Goal: Transaction & Acquisition: Purchase product/service

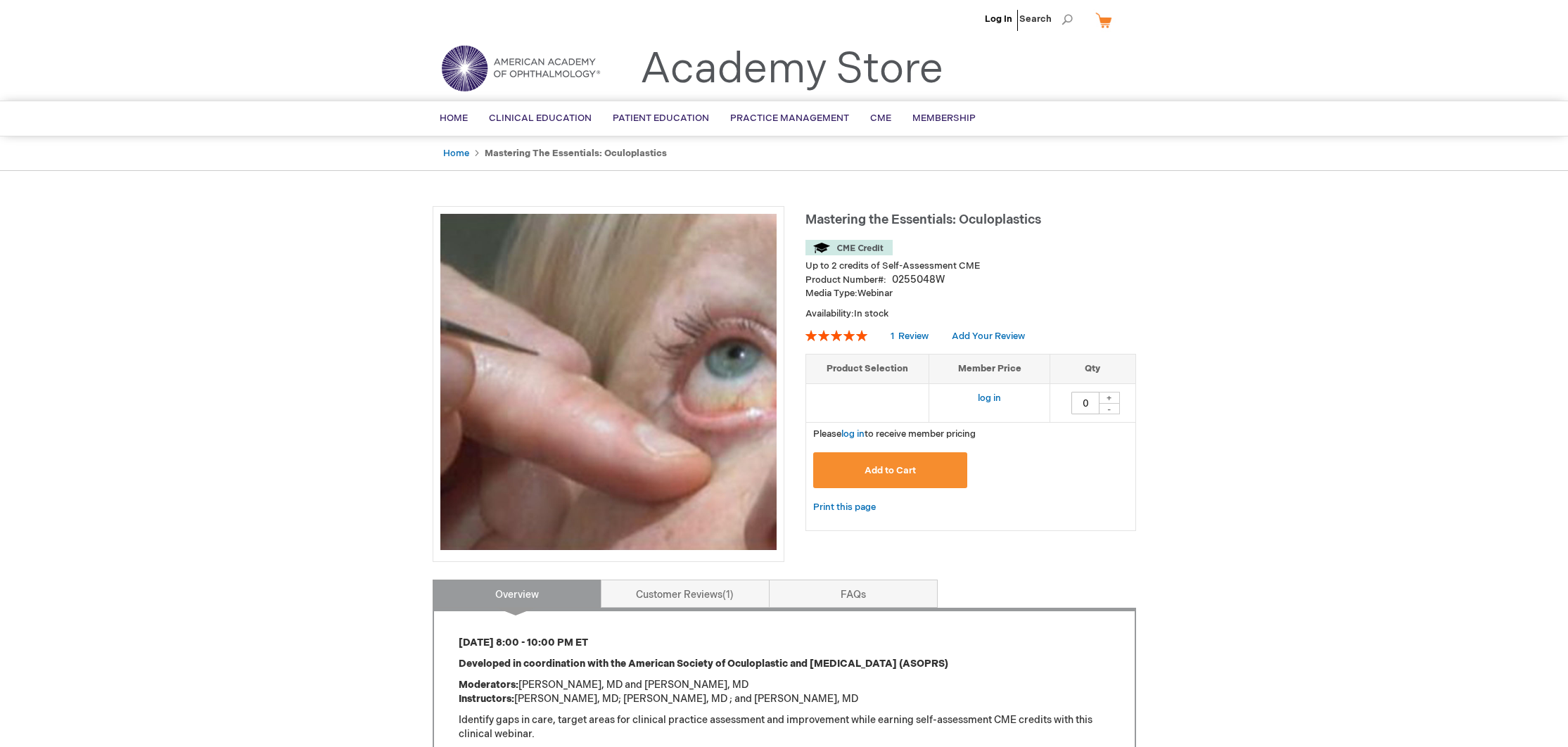
click at [894, 473] on span "Add to Cart" at bounding box center [890, 470] width 52 height 11
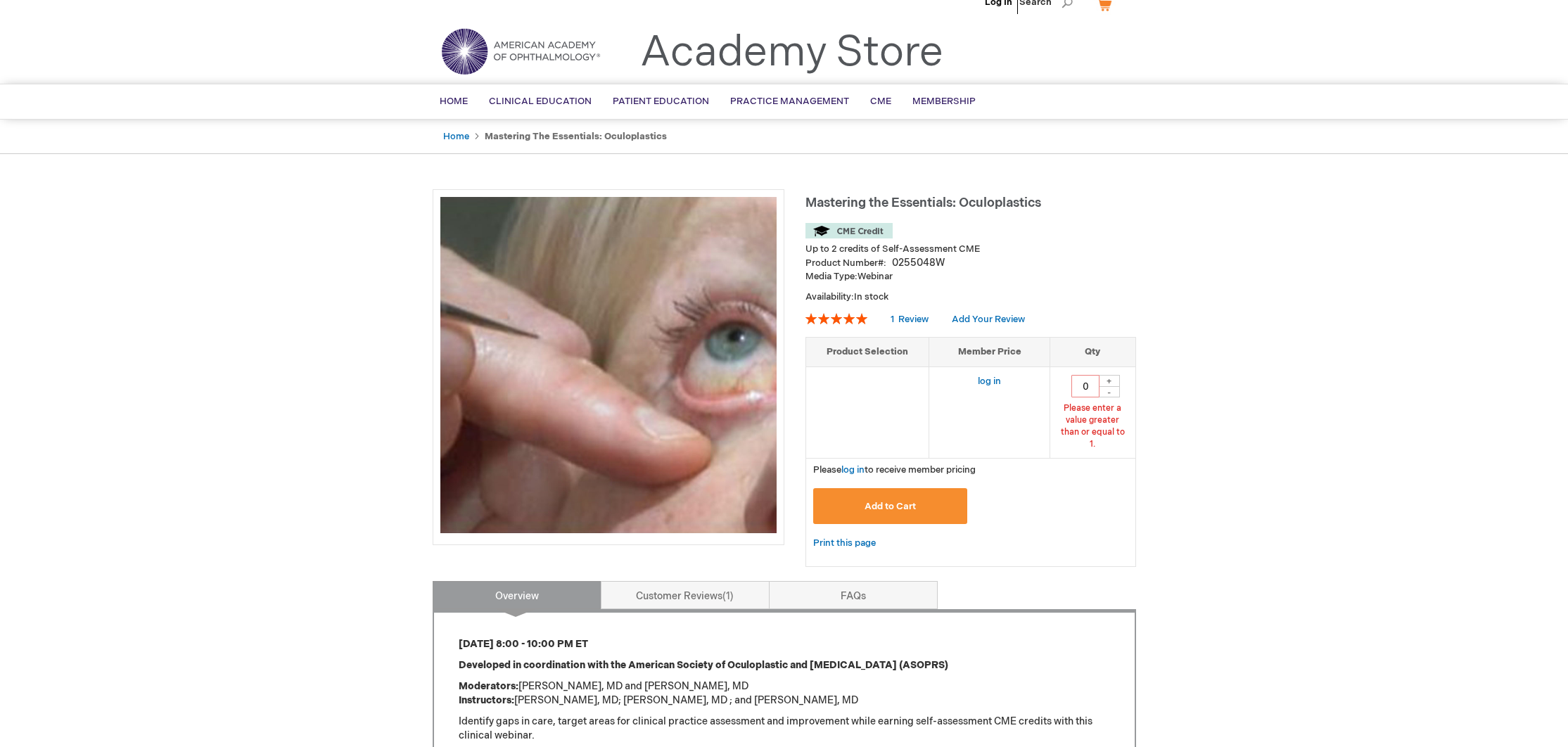
scroll to position [19, 0]
click at [1107, 380] on div "+" at bounding box center [1109, 380] width 21 height 12
type input "1"
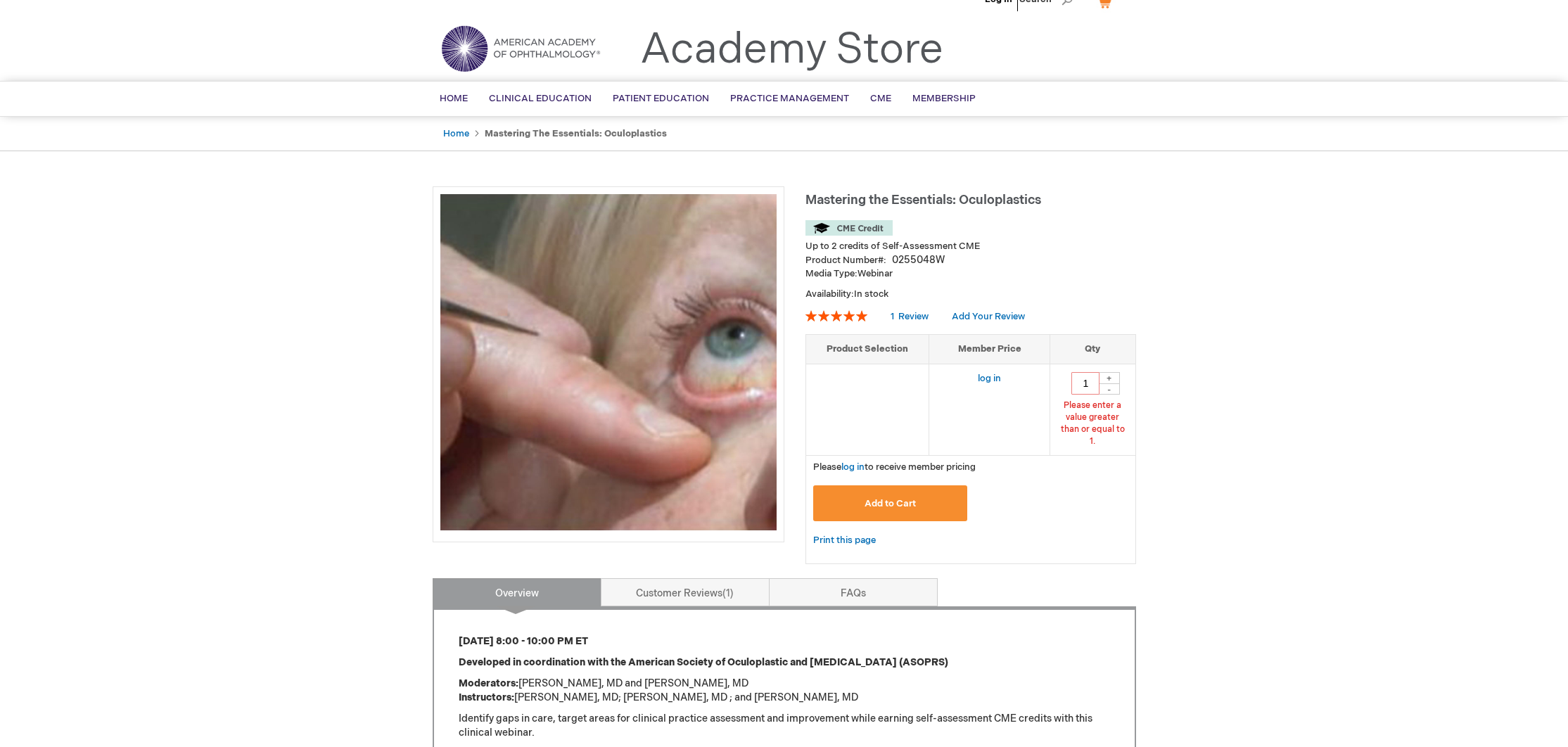
click at [892, 498] on span "Add to Cart" at bounding box center [890, 504] width 52 height 11
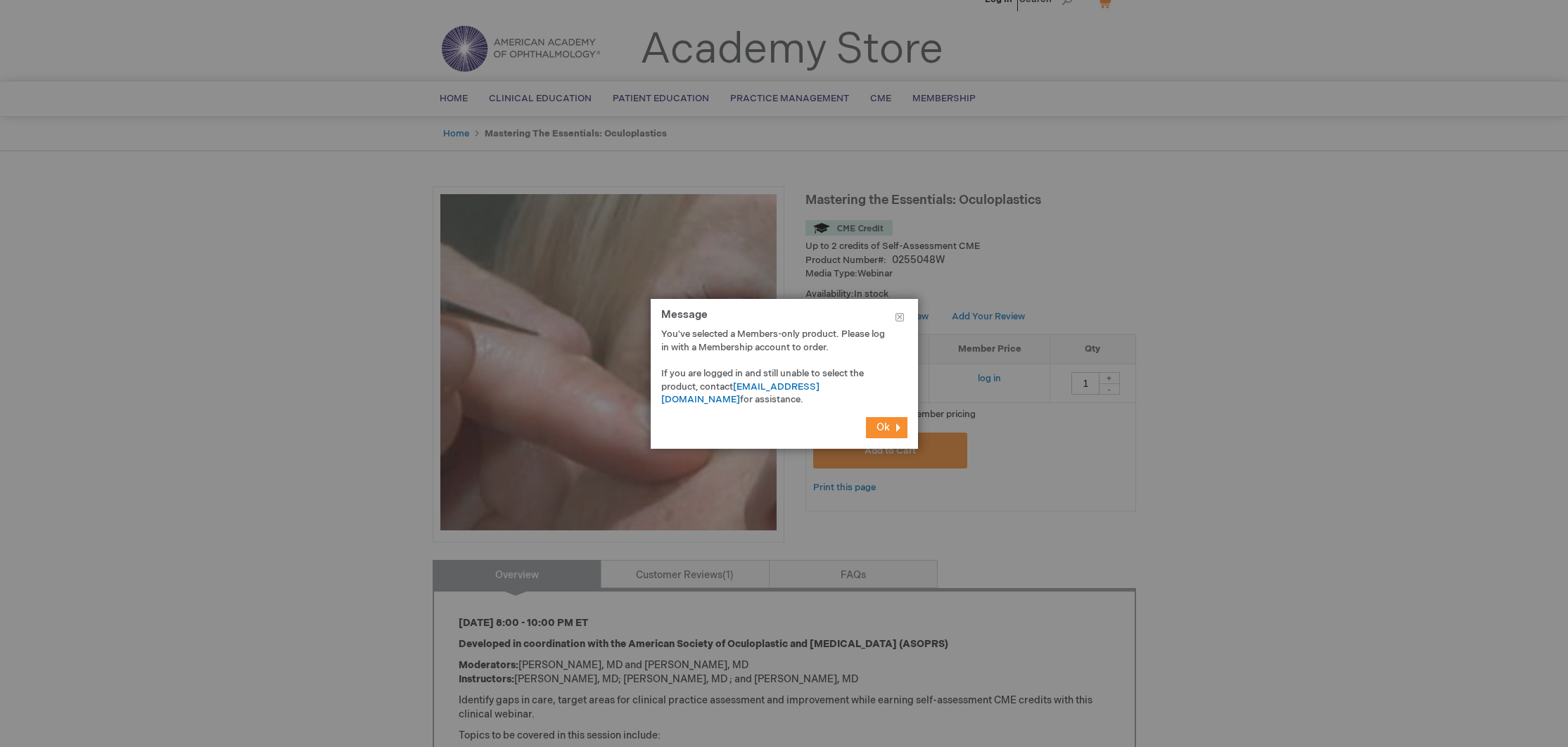
click at [884, 423] on span "Ok" at bounding box center [883, 427] width 13 height 12
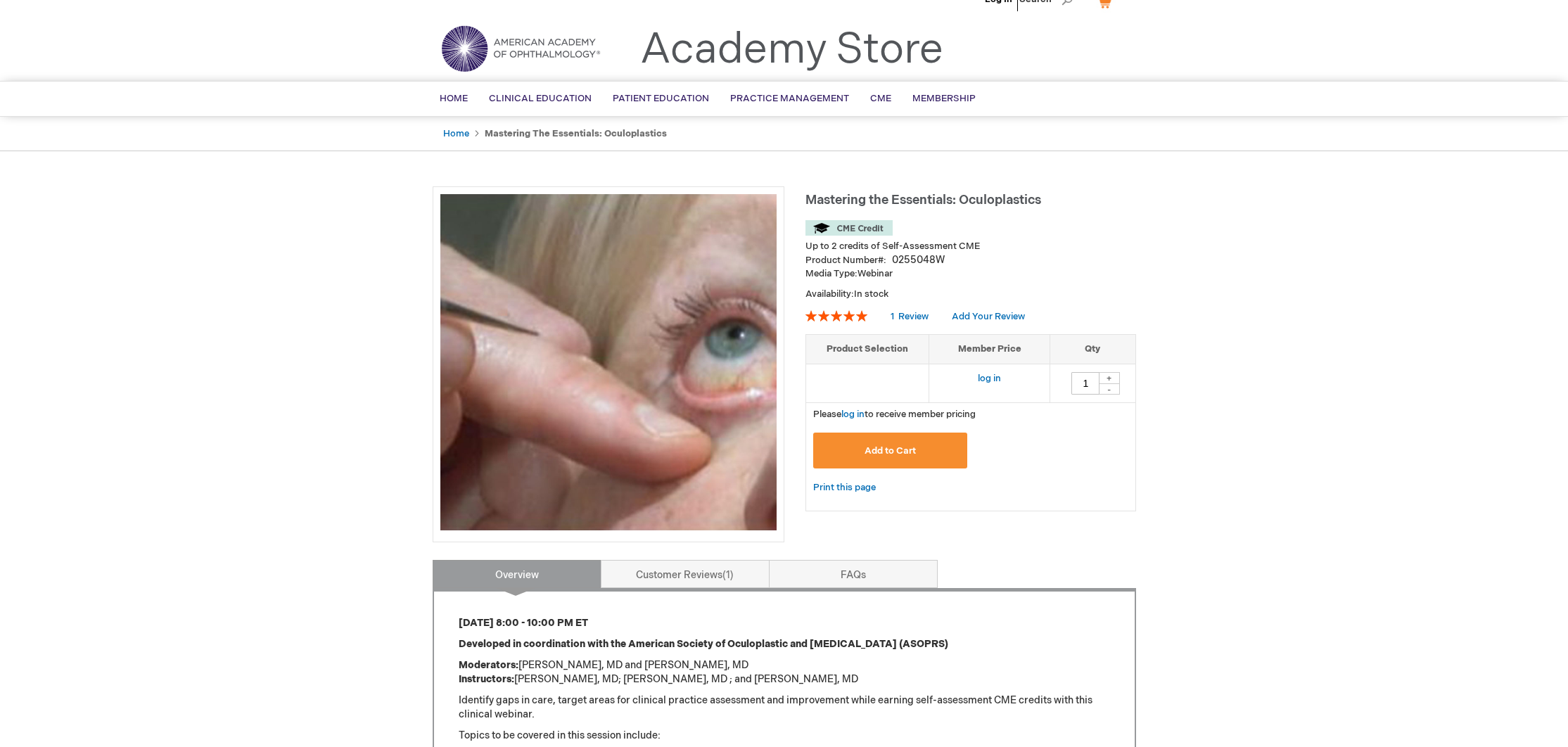
scroll to position [0, 0]
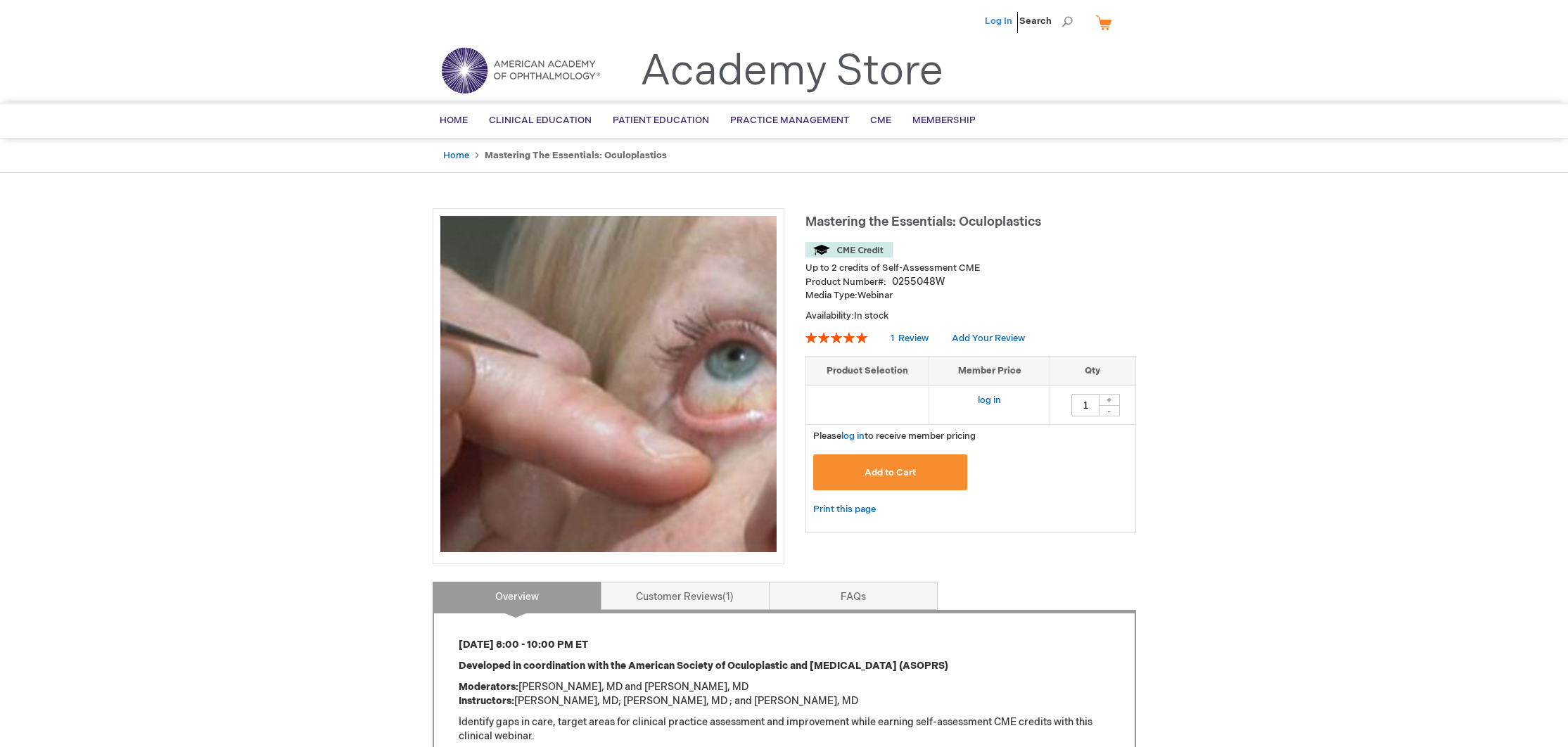
click at [1001, 23] on link "Log In" at bounding box center [999, 21] width 28 height 11
click at [1112, 398] on div "+" at bounding box center [1109, 399] width 21 height 12
type input "1"
click at [913, 476] on span "Add to Cart" at bounding box center [890, 472] width 52 height 11
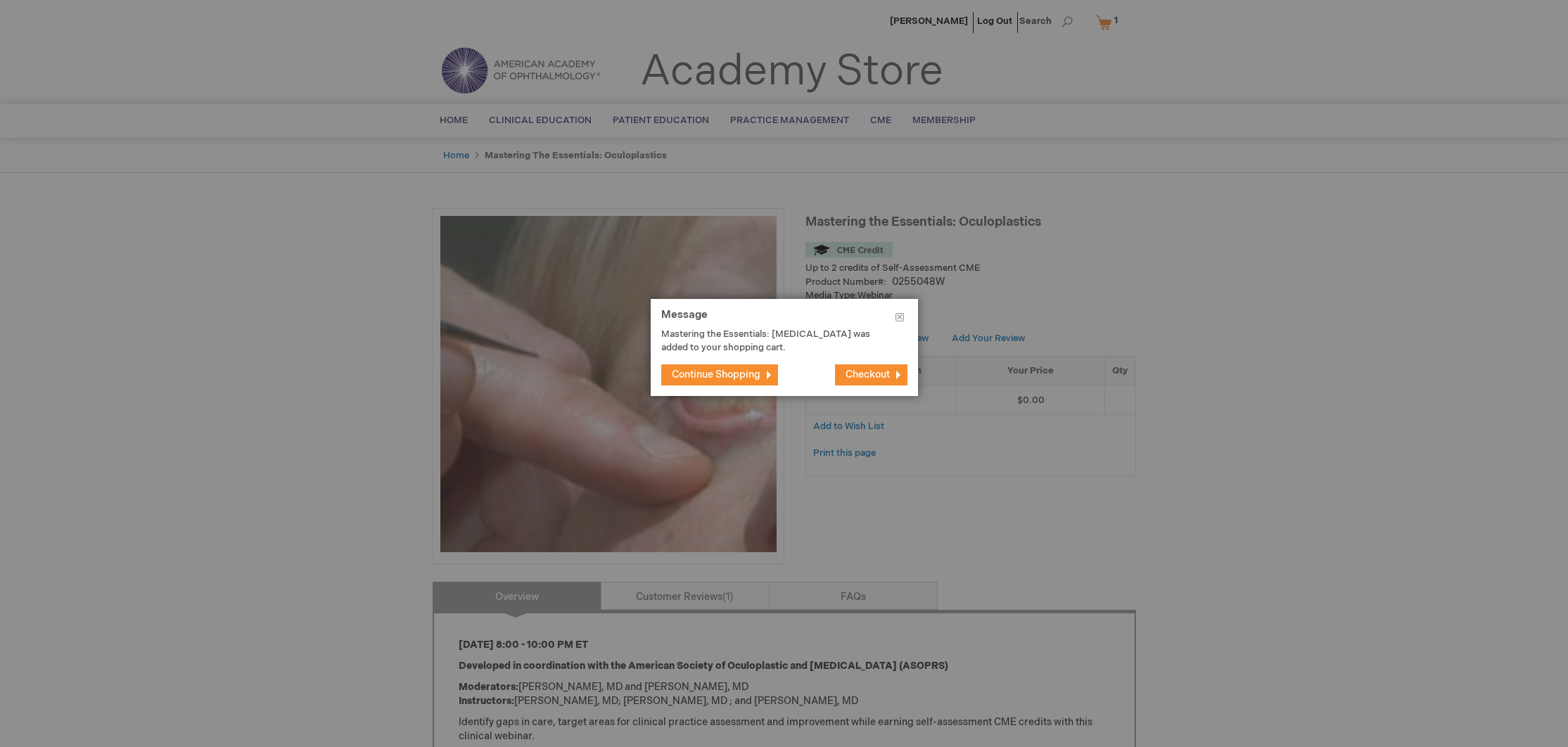
click at [861, 373] on span "Checkout" at bounding box center [868, 374] width 44 height 12
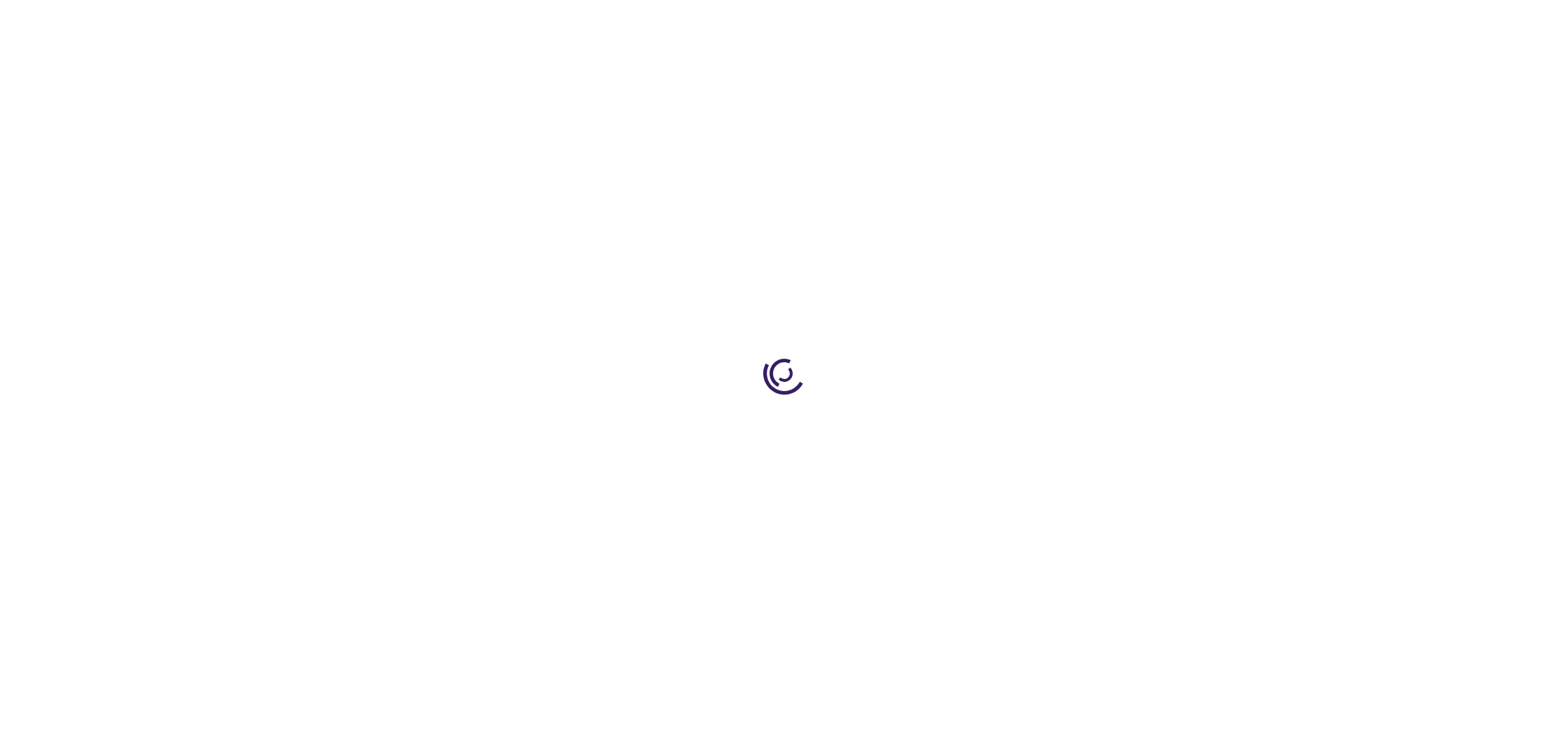
select select "US"
select select "41"
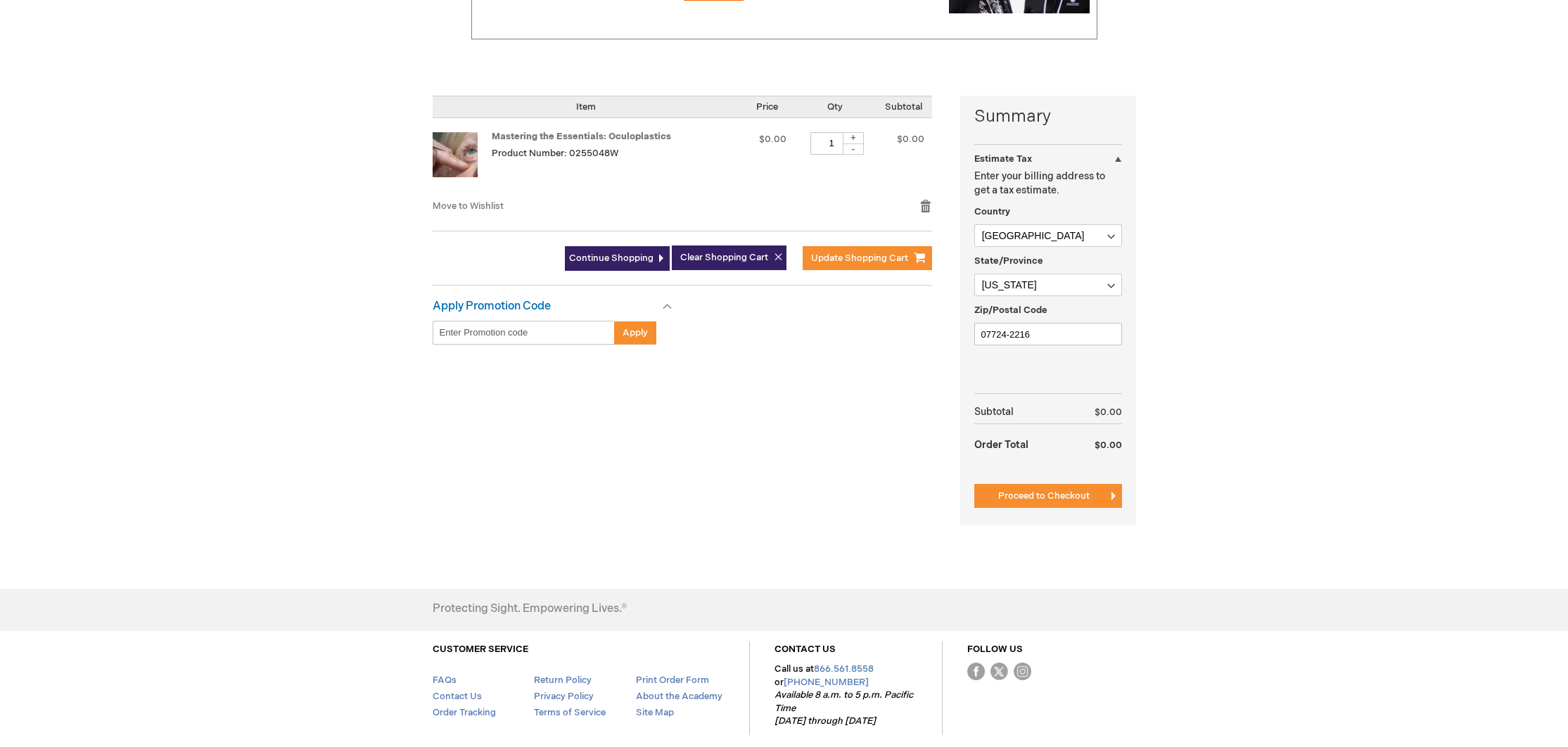
scroll to position [271, 0]
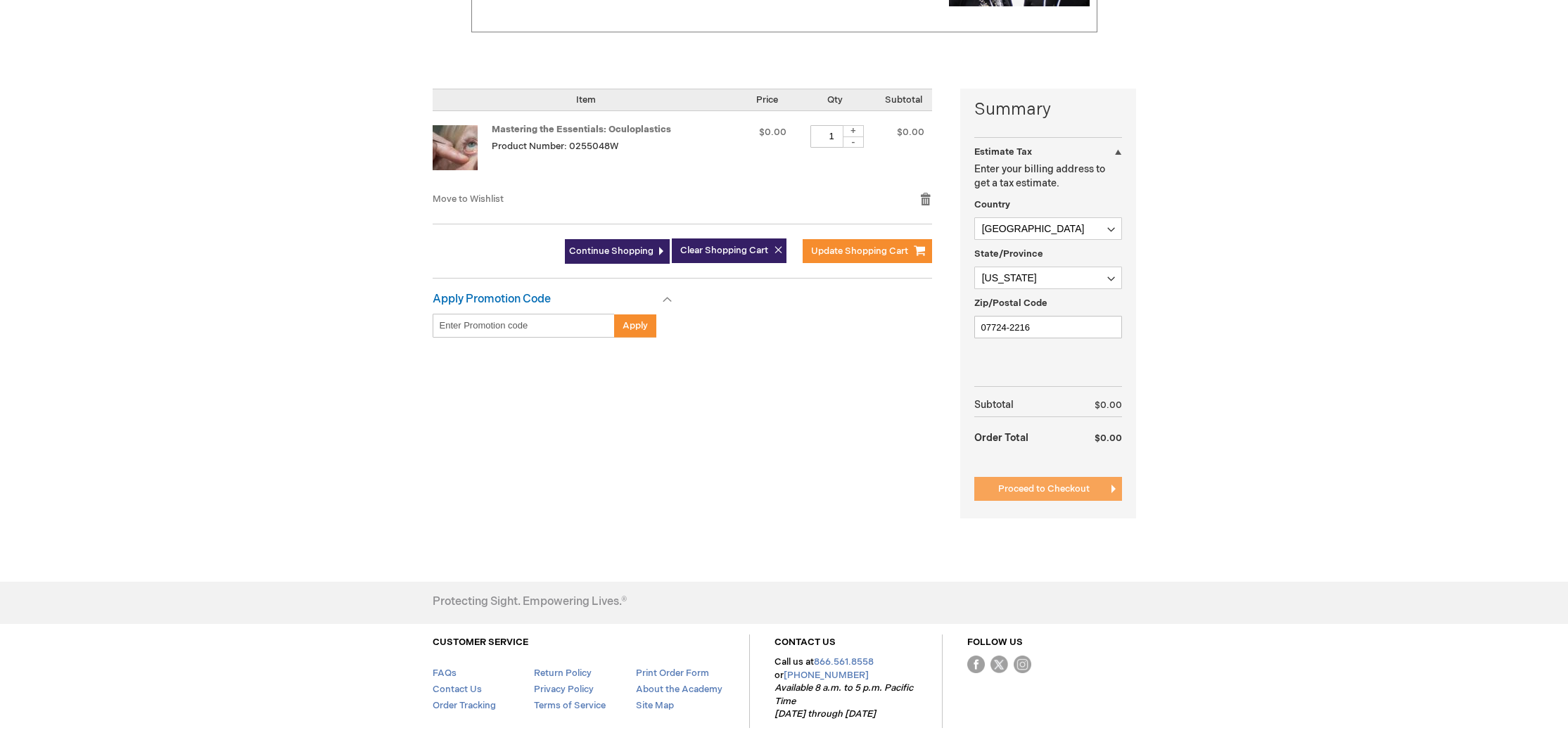
click at [1075, 495] on button "Proceed to Checkout" at bounding box center [1048, 489] width 148 height 24
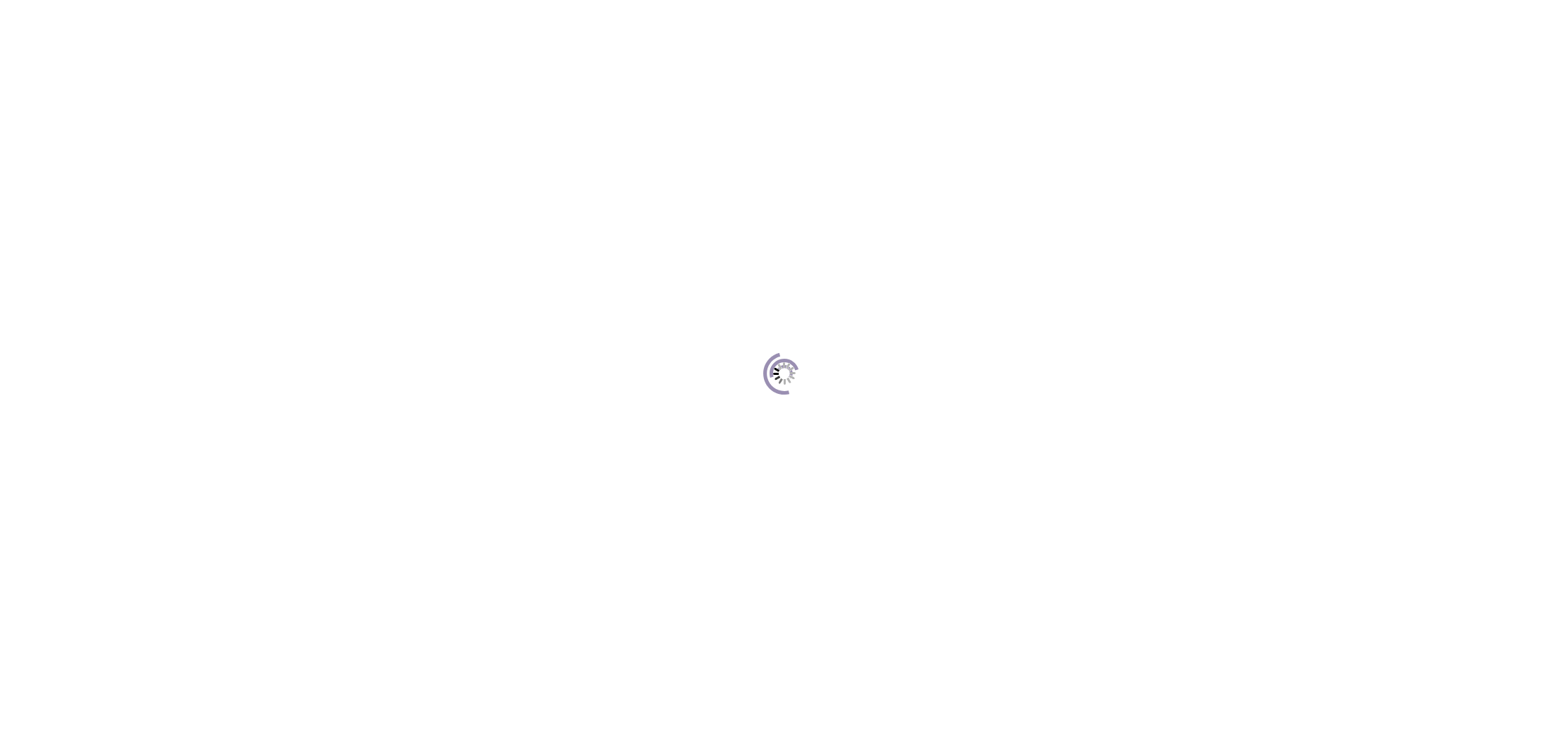
scroll to position [193, 0]
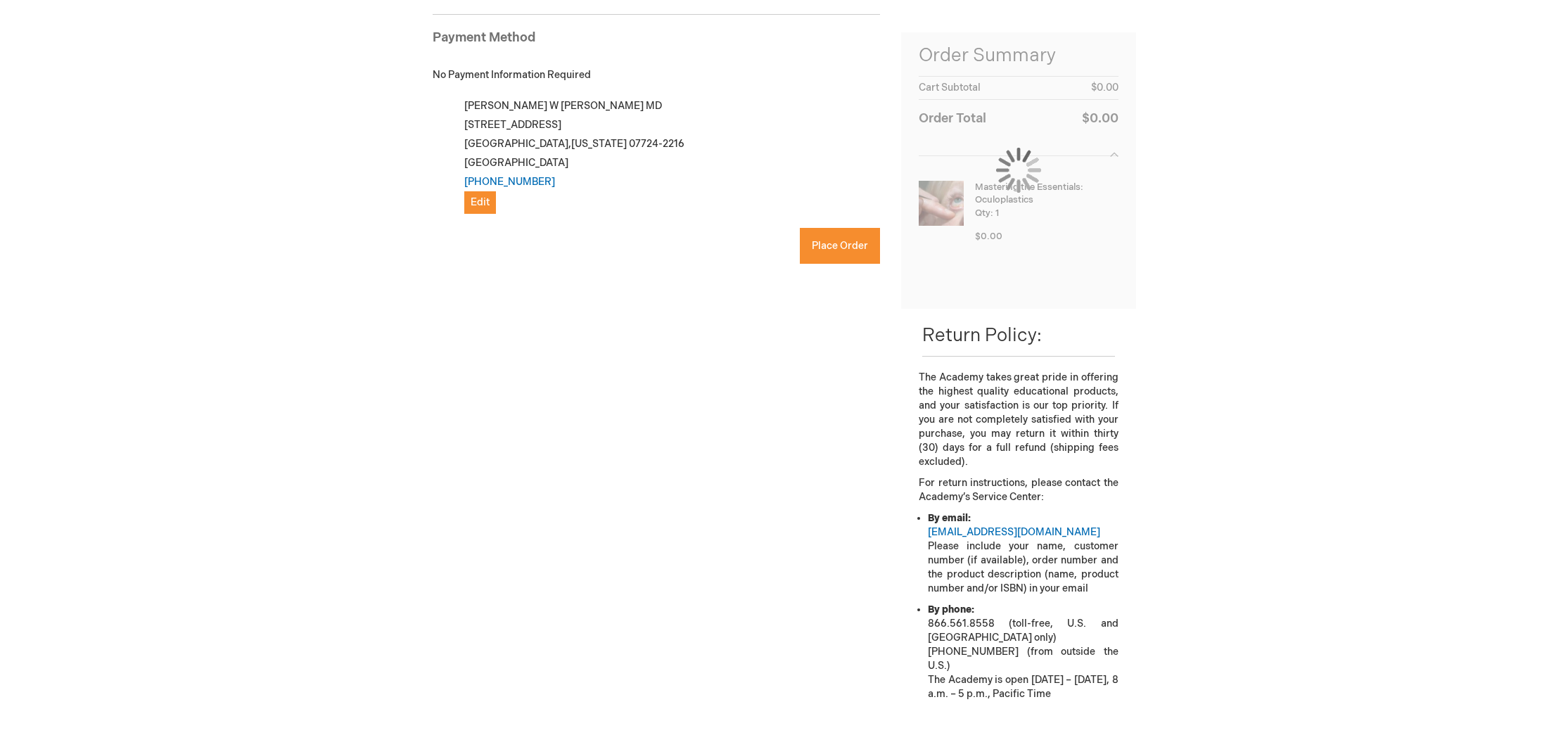
checkbox input "true"
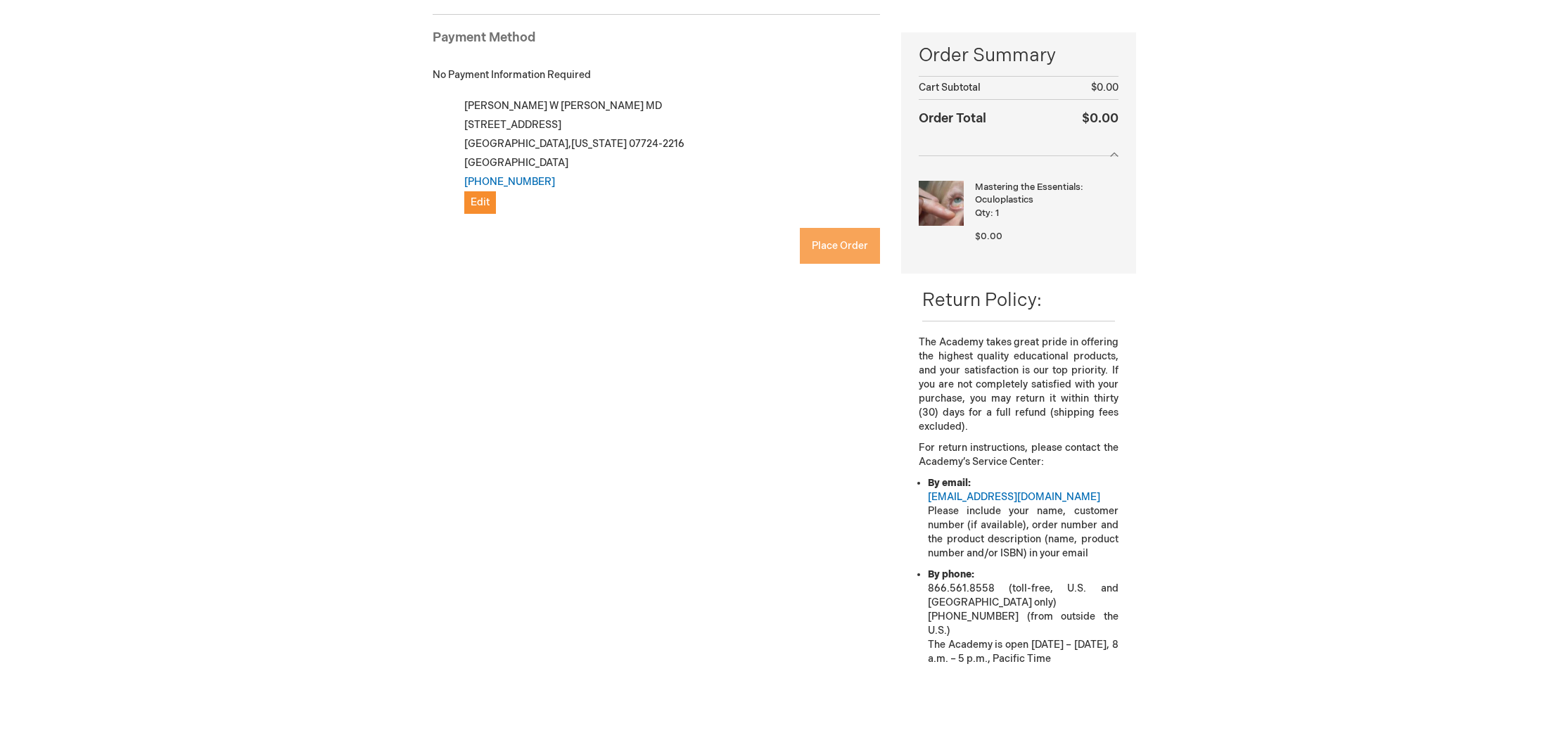
click at [831, 250] on span "Place Order" at bounding box center [839, 245] width 56 height 12
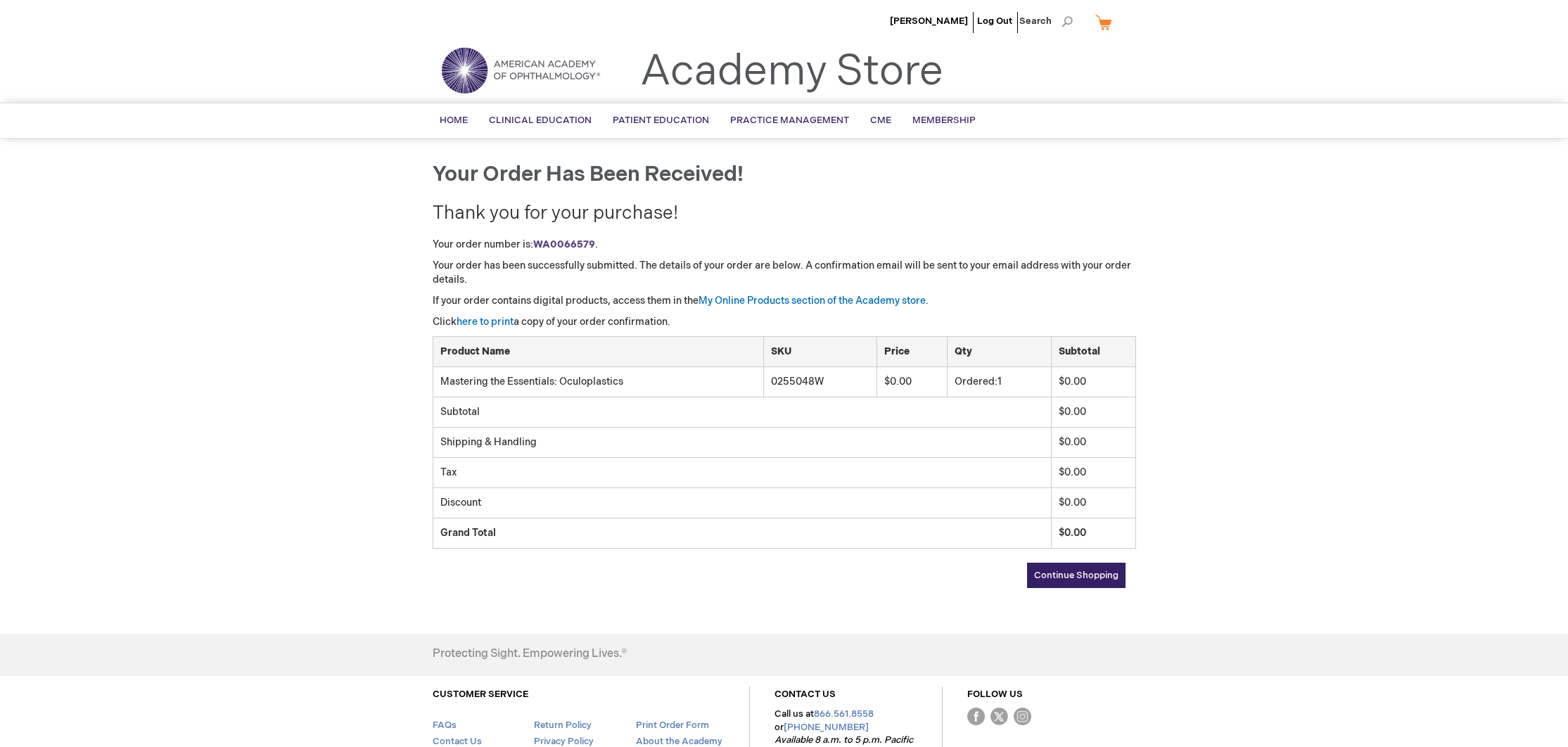
drag, startPoint x: 1004, startPoint y: 18, endPoint x: 915, endPoint y: 10, distance: 89.4
click at [1004, 18] on link "Log Out" at bounding box center [994, 21] width 35 height 11
